Goal: Information Seeking & Learning: Learn about a topic

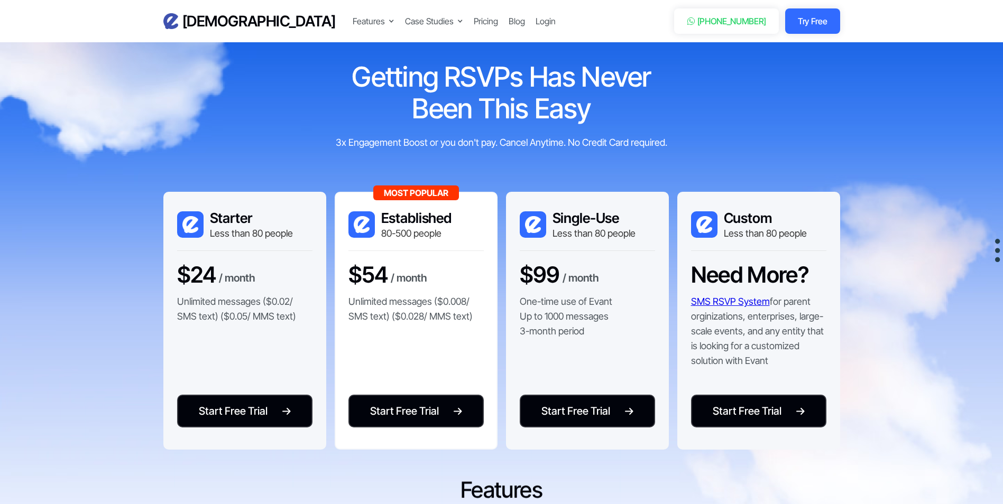
scroll to position [2061, 0]
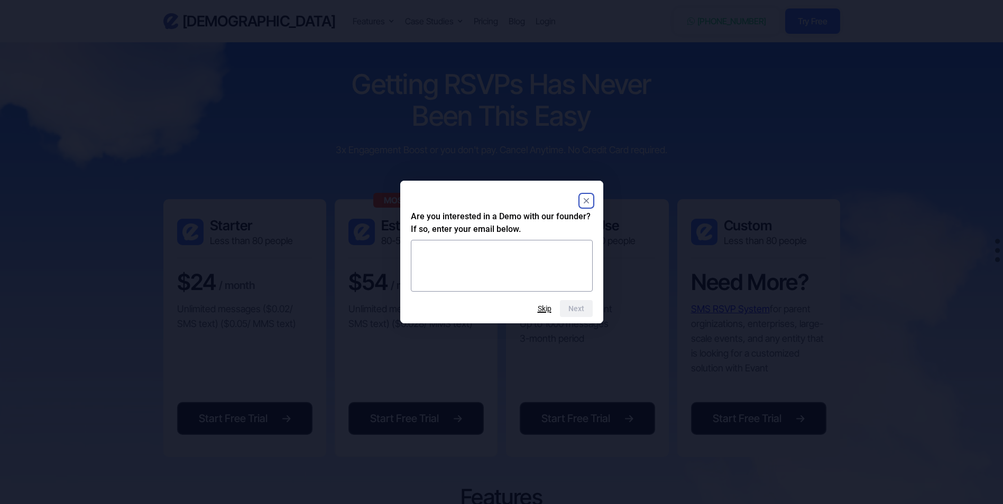
click at [542, 305] on button "Skip" at bounding box center [544, 308] width 14 height 8
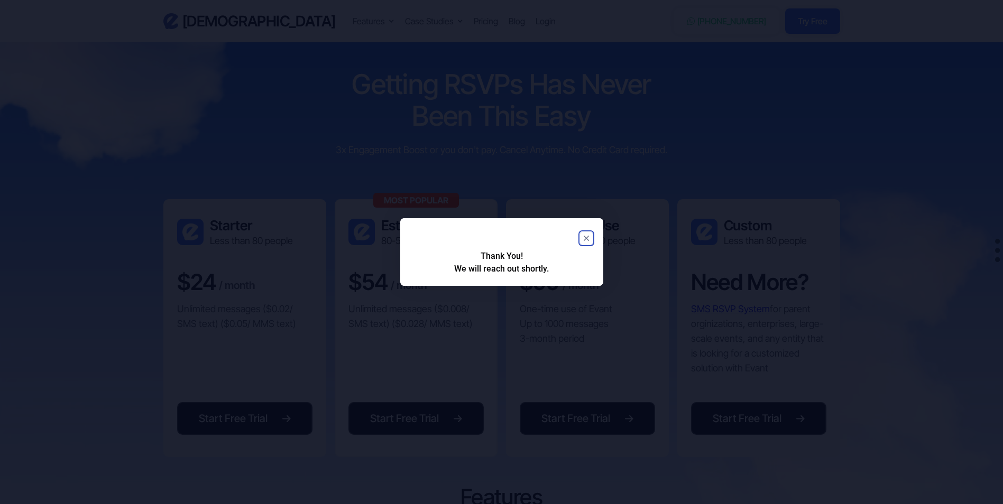
click at [589, 235] on rect "Close" at bounding box center [586, 238] width 13 height 13
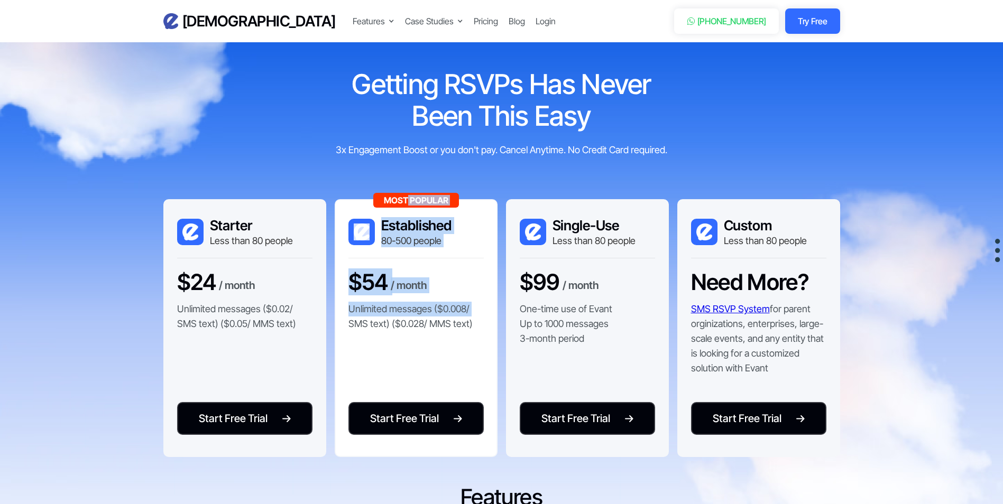
drag, startPoint x: 406, startPoint y: 198, endPoint x: 347, endPoint y: 321, distance: 136.2
click at [347, 321] on div "Most Popular Established 80-500 people $54 / month Unlimited messages ($0.008/ …" at bounding box center [416, 328] width 163 height 258
drag, startPoint x: 347, startPoint y: 321, endPoint x: 346, endPoint y: 337, distance: 15.9
click at [346, 337] on div "Most Popular Established 80-500 people $54 / month Unlimited messages ($0.008/ …" at bounding box center [416, 328] width 163 height 258
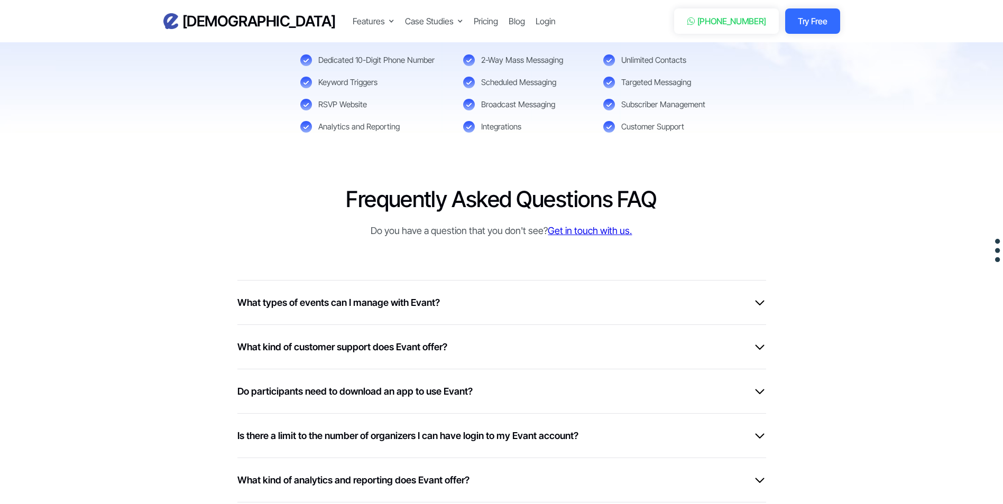
scroll to position [2590, 0]
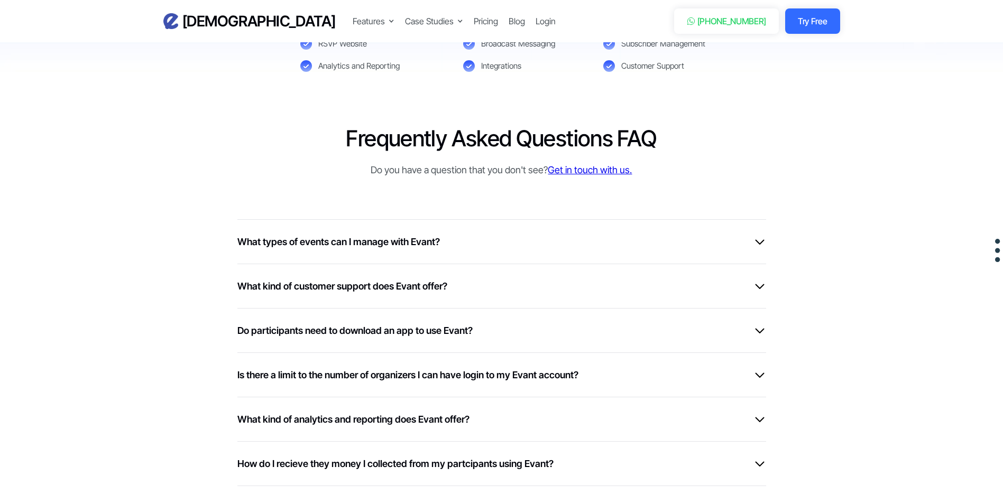
click at [513, 243] on div "What types of events can I manage with Evant?" at bounding box center [501, 242] width 529 height 14
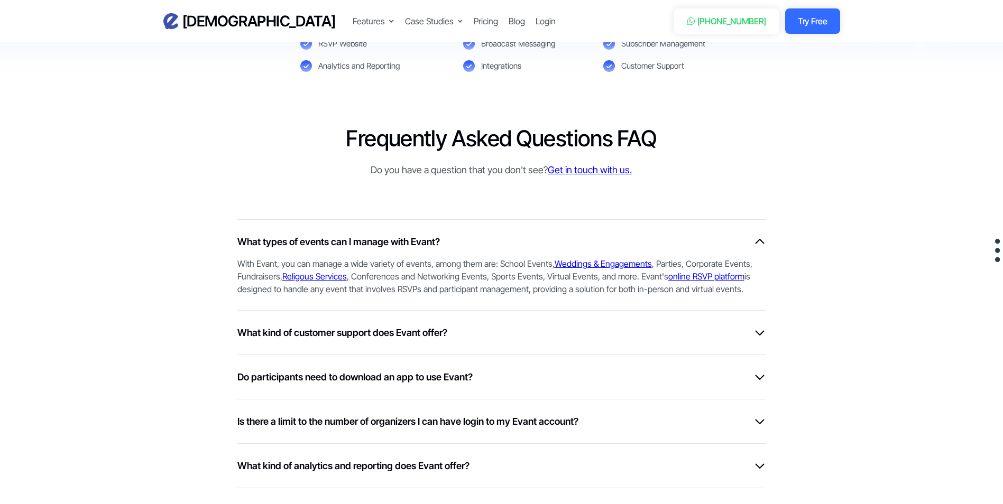
click at [513, 242] on div "What types of events can I manage with Evant?" at bounding box center [501, 242] width 529 height 14
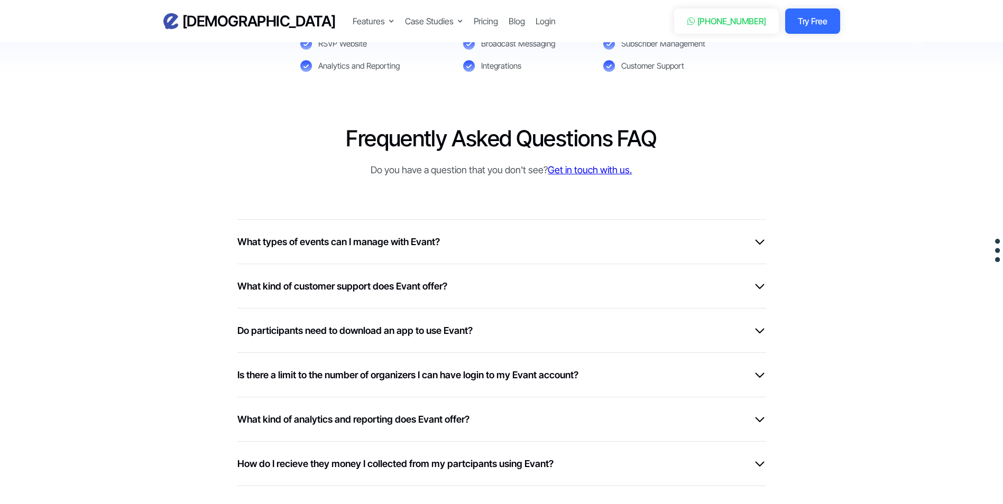
click at [513, 242] on div "What types of events can I manage with Evant?" at bounding box center [501, 242] width 529 height 14
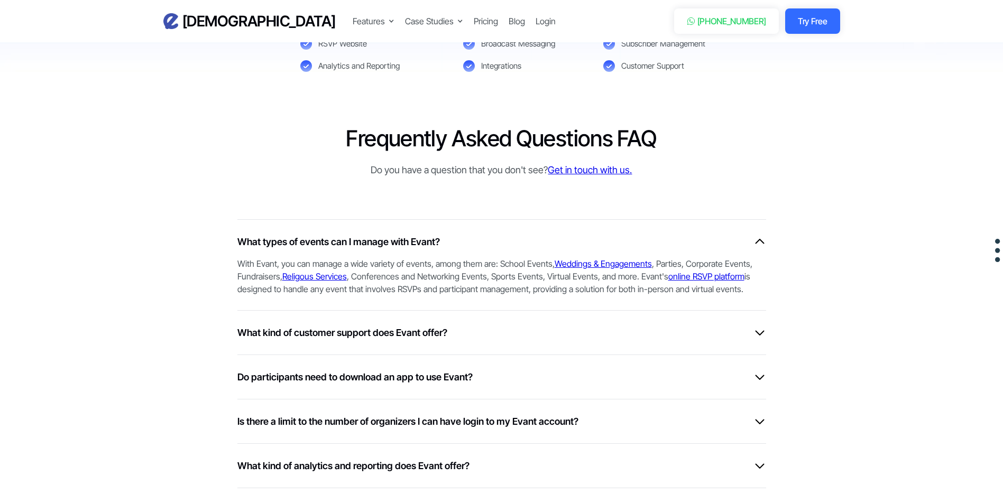
click at [505, 335] on div "What kind of customer support does Evant offer?" at bounding box center [501, 333] width 529 height 14
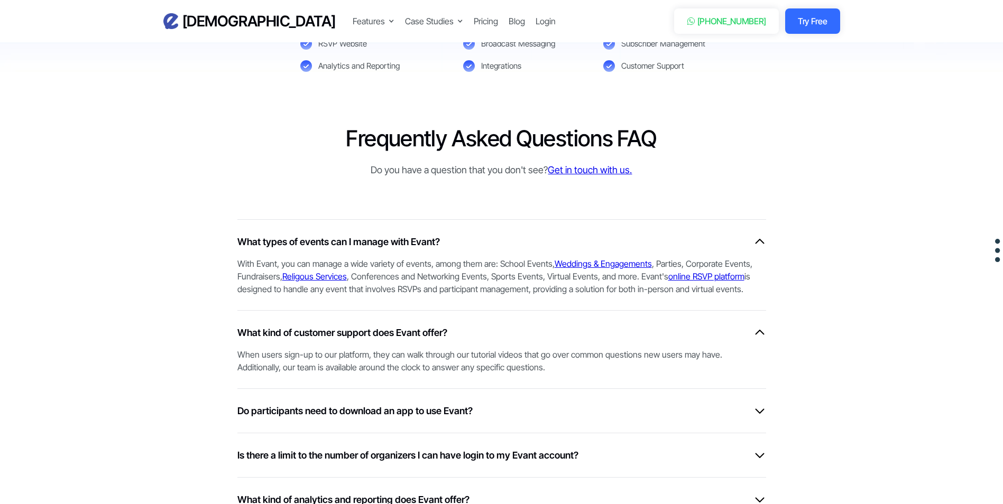
click at [505, 335] on div "What kind of customer support does Evant offer?" at bounding box center [501, 333] width 529 height 14
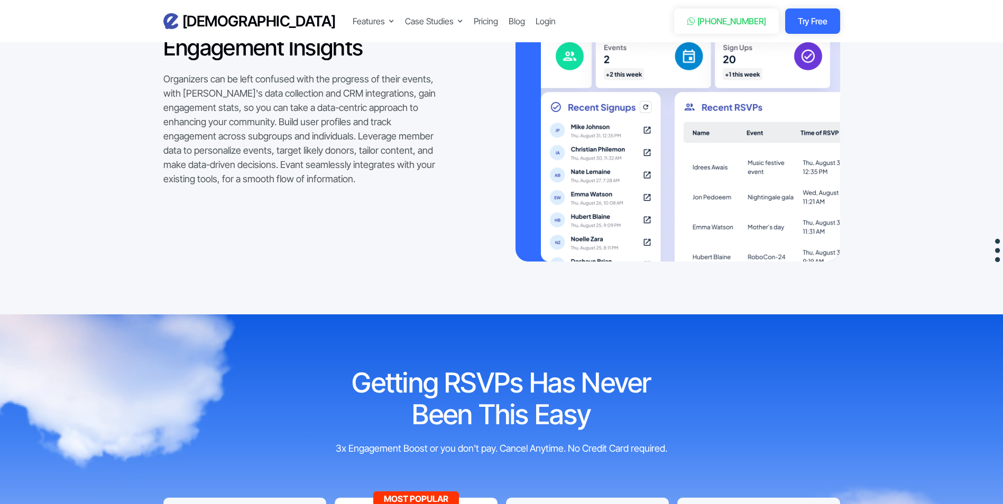
scroll to position [1393, 0]
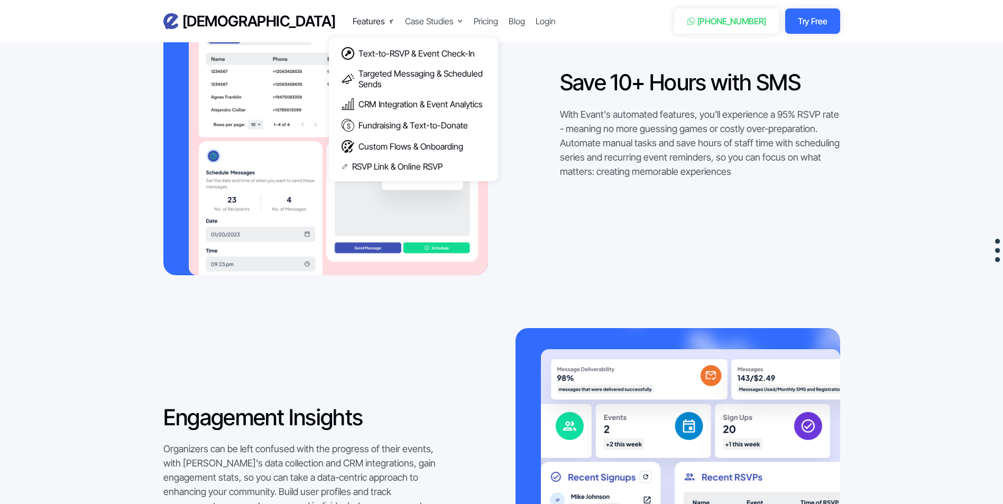
click at [353, 14] on div "Features Text-to-RSVP & Event Check-In Targeted Messaging & Scheduled Sends CRM…" at bounding box center [374, 21] width 42 height 15
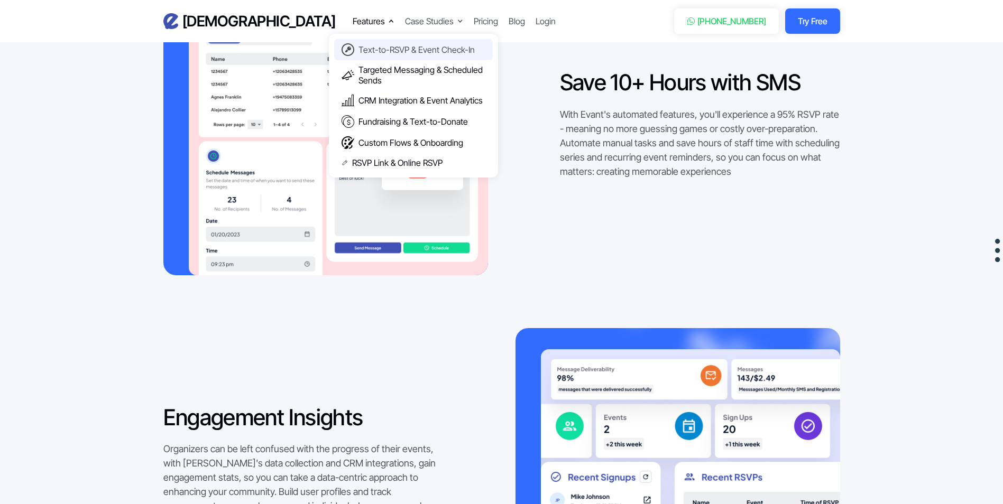
click at [358, 48] on div "Text-to-RSVP & Event Check-In" at bounding box center [416, 49] width 116 height 11
